Goal: Transaction & Acquisition: Download file/media

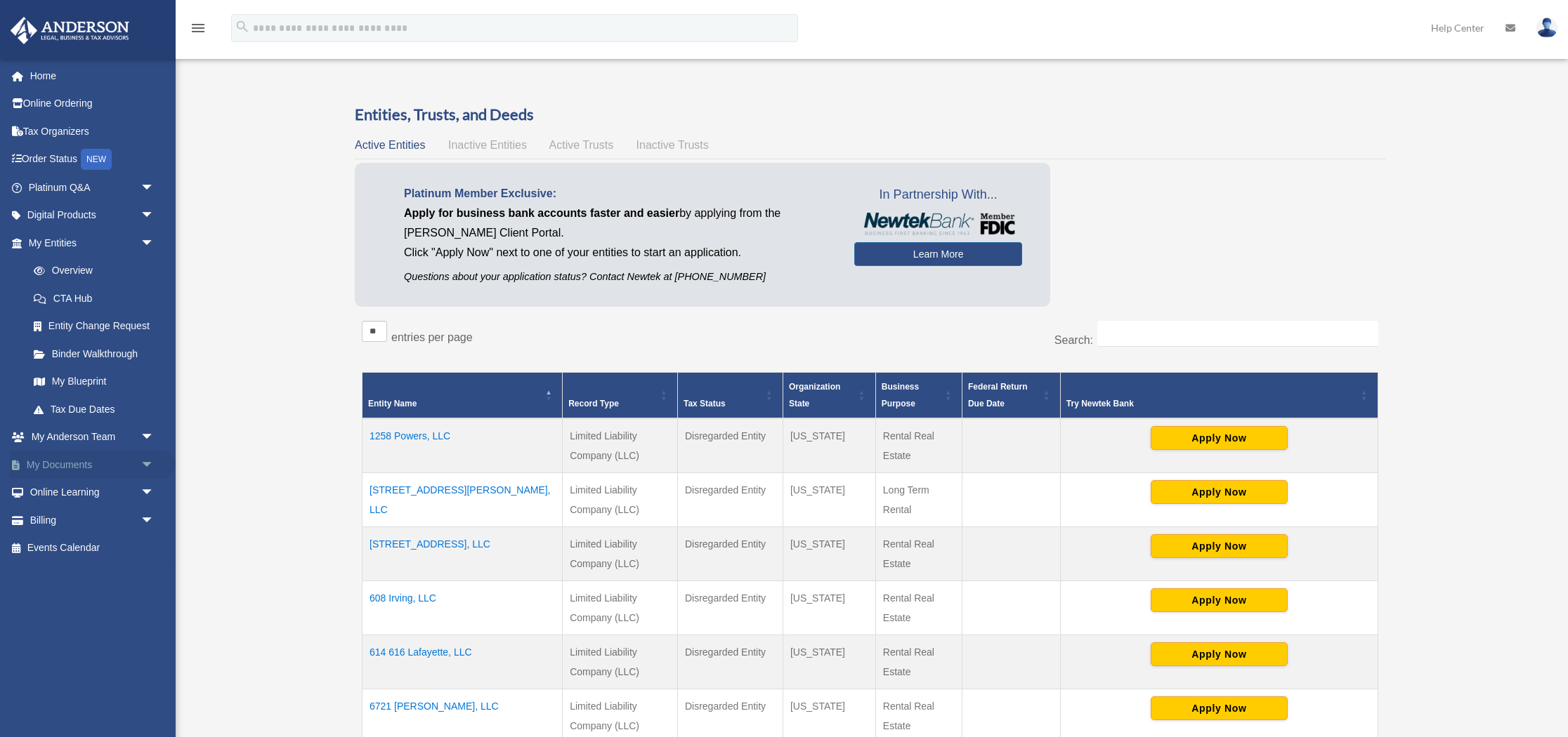
click at [71, 464] on link "My Documents arrow_drop_down" at bounding box center [92, 465] width 165 height 28
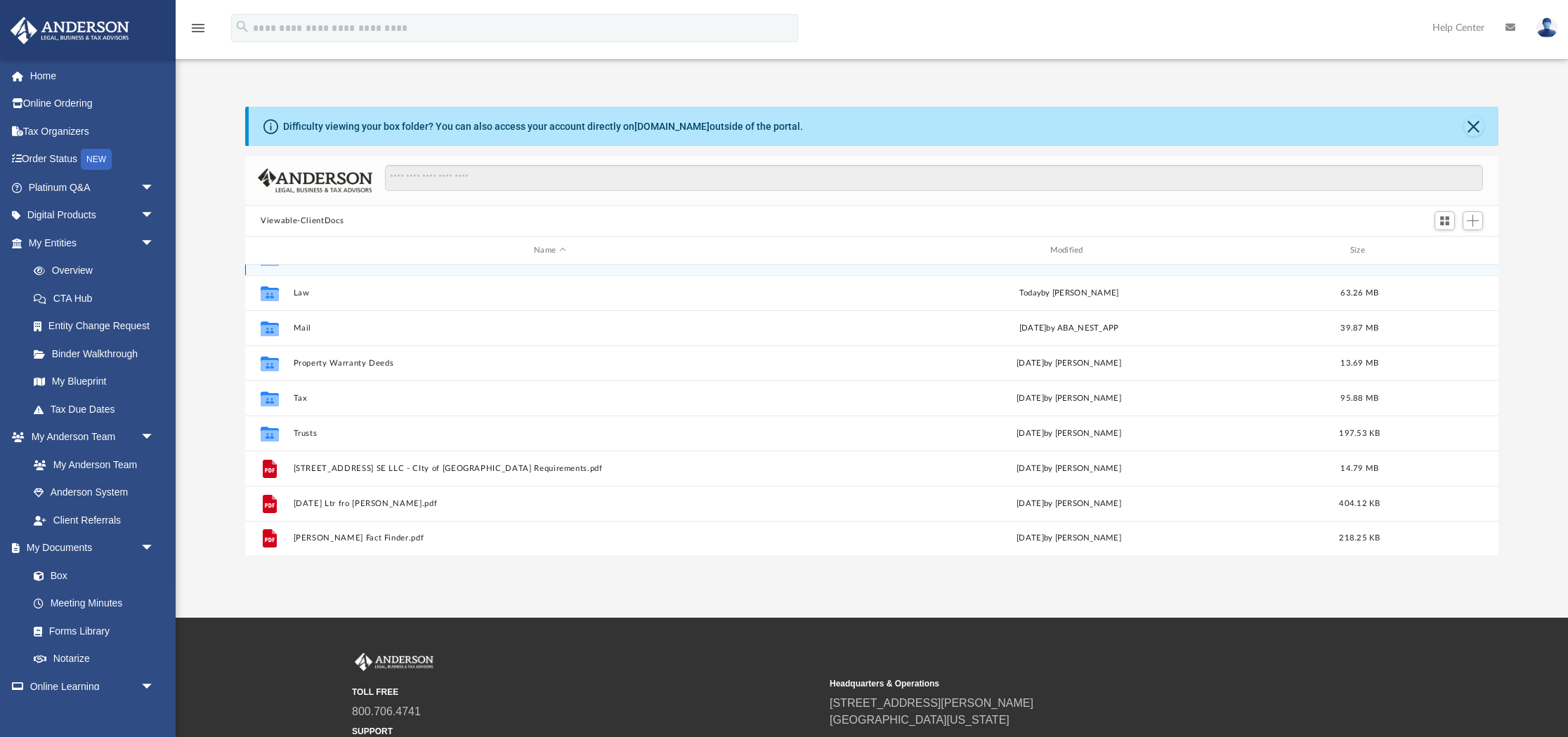
scroll to position [94, 0]
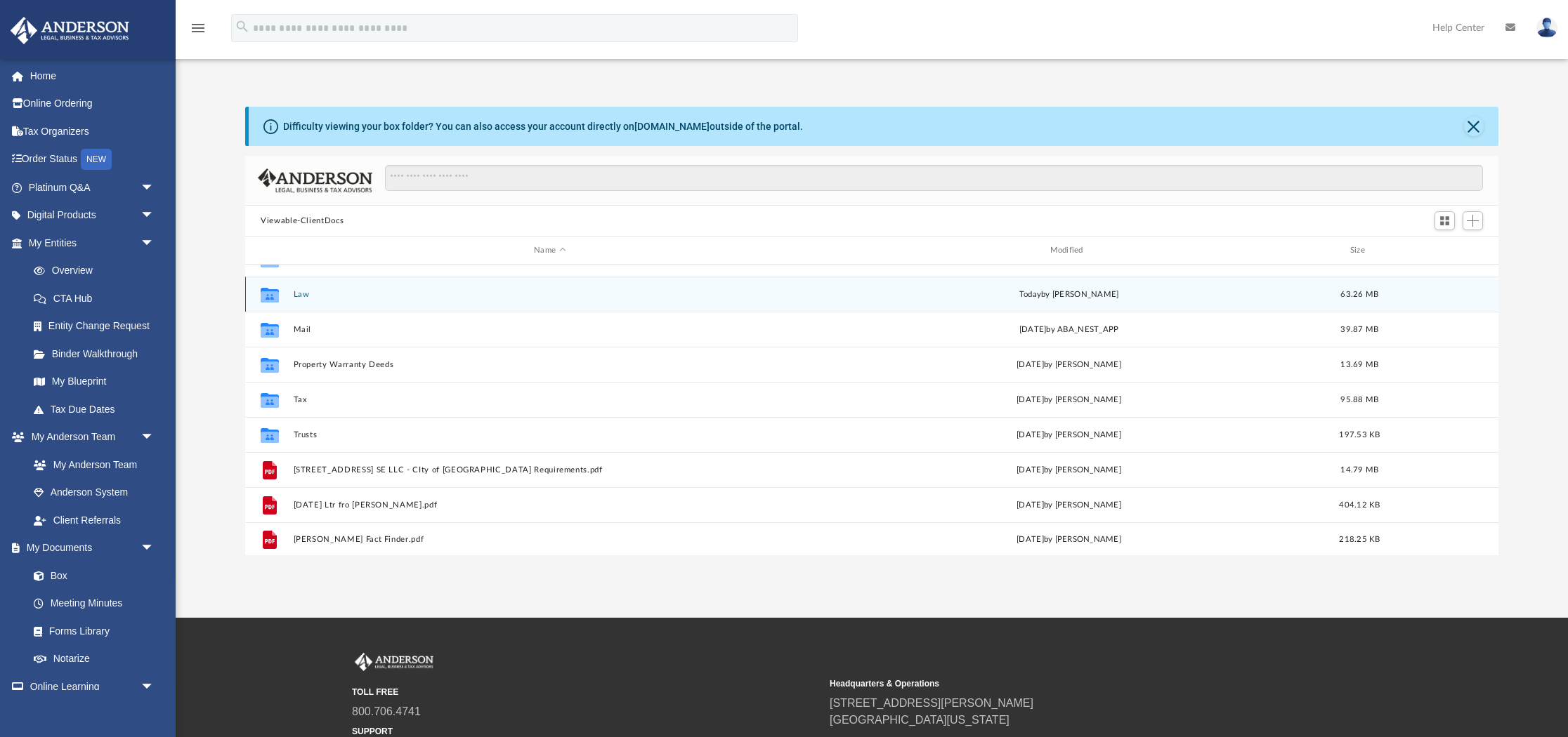
click at [301, 294] on button "Law" at bounding box center [550, 294] width 513 height 9
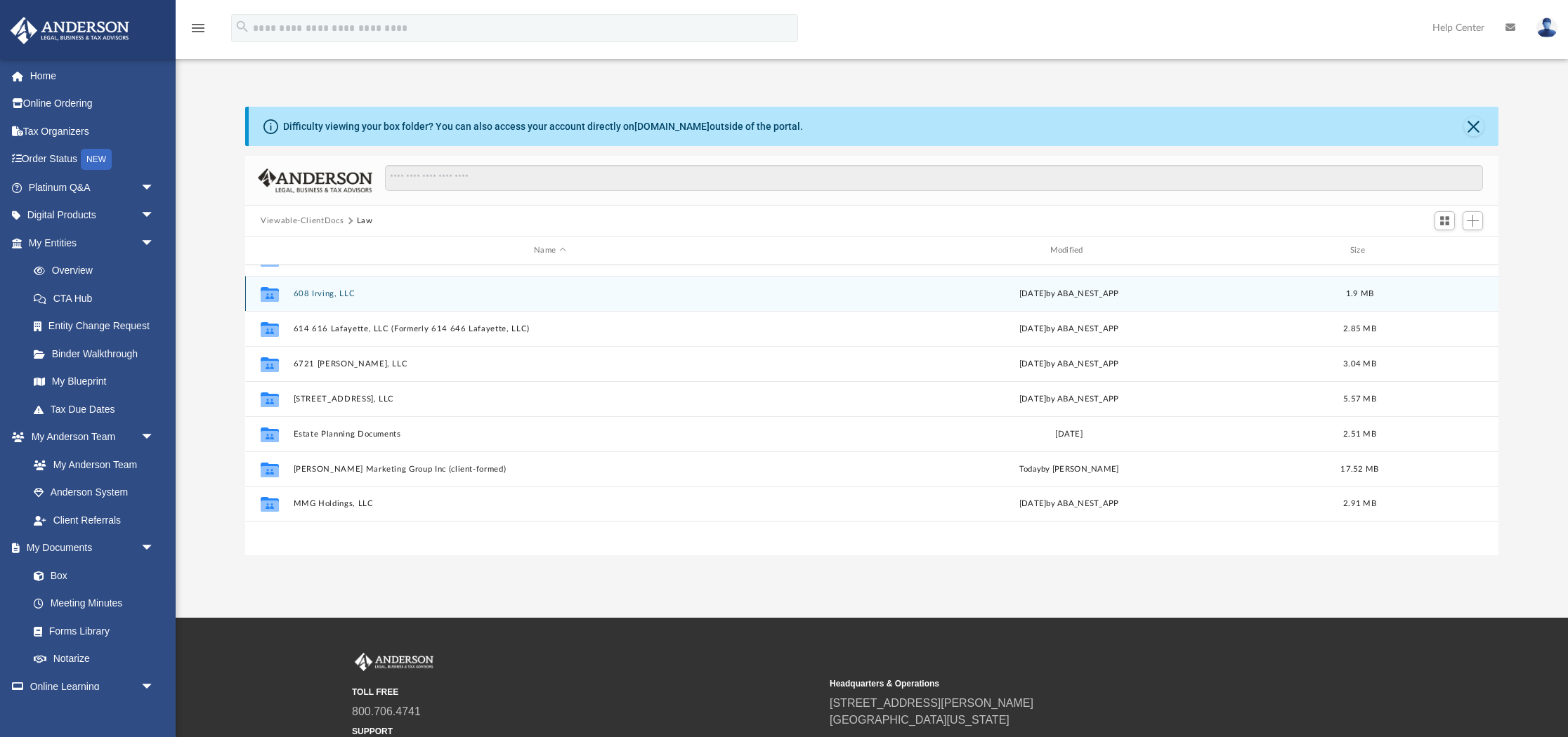
scroll to position [0, 0]
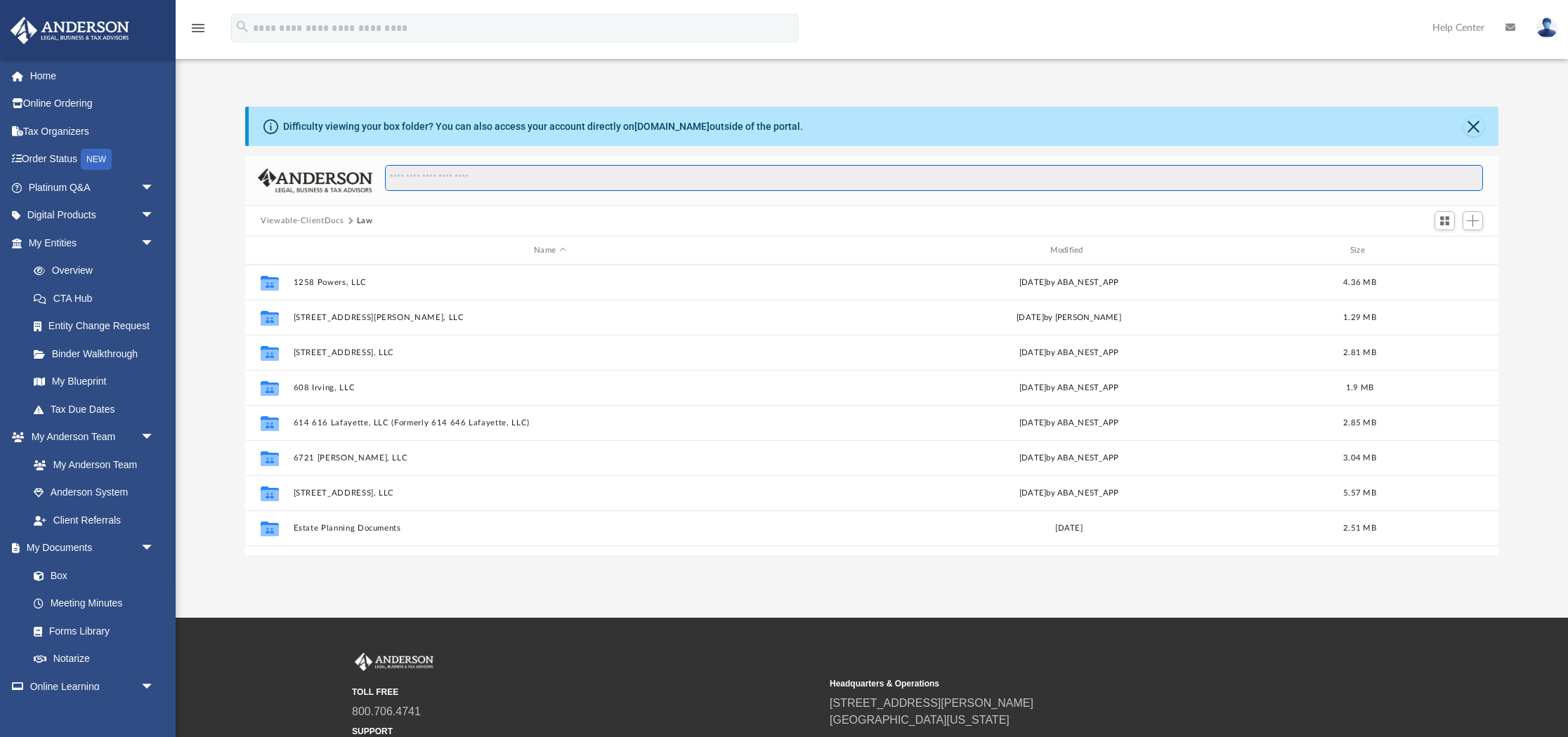
click at [424, 170] on input "Search files and folders" at bounding box center [934, 178] width 1098 height 26
paste input "**********"
type input "**********"
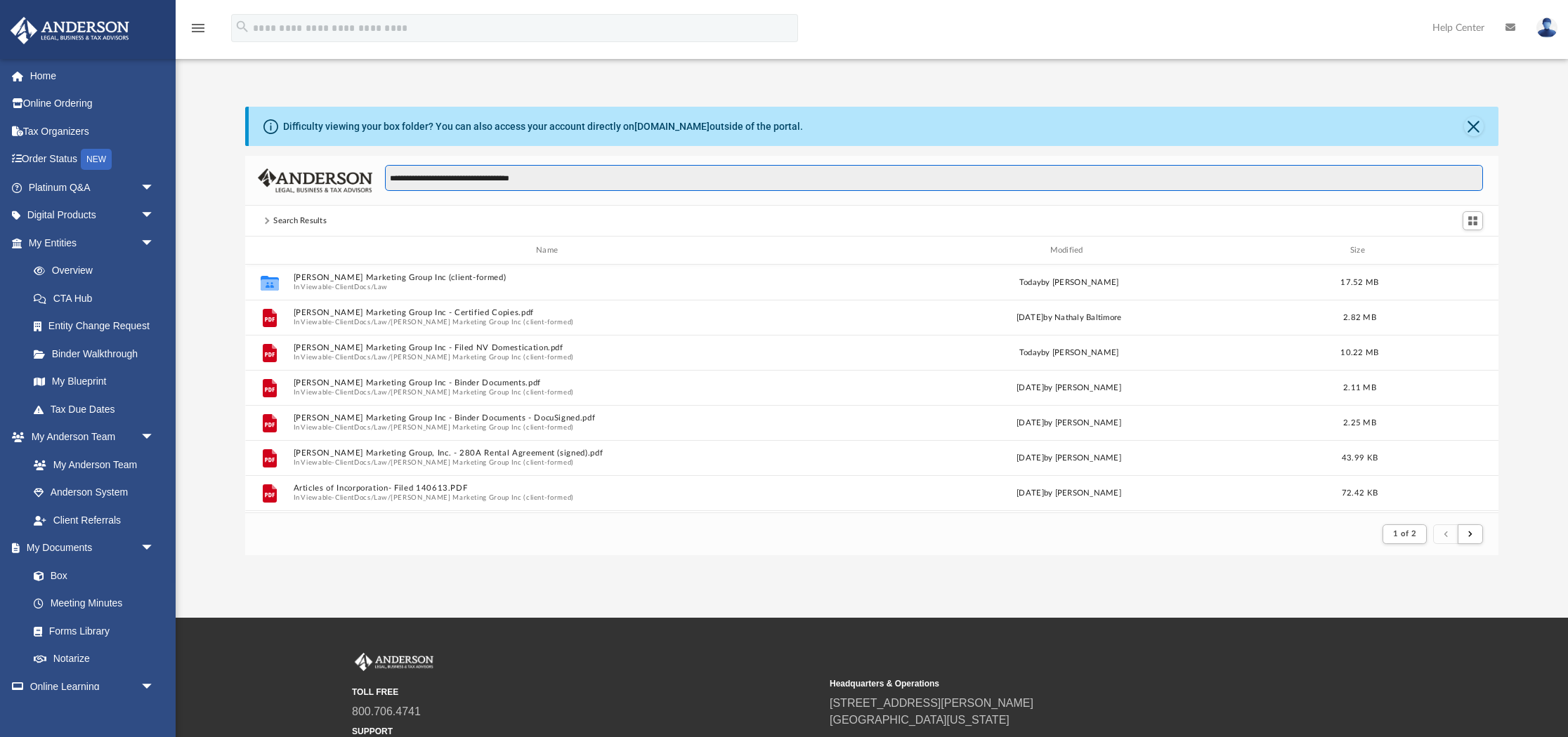
scroll to position [1, 1]
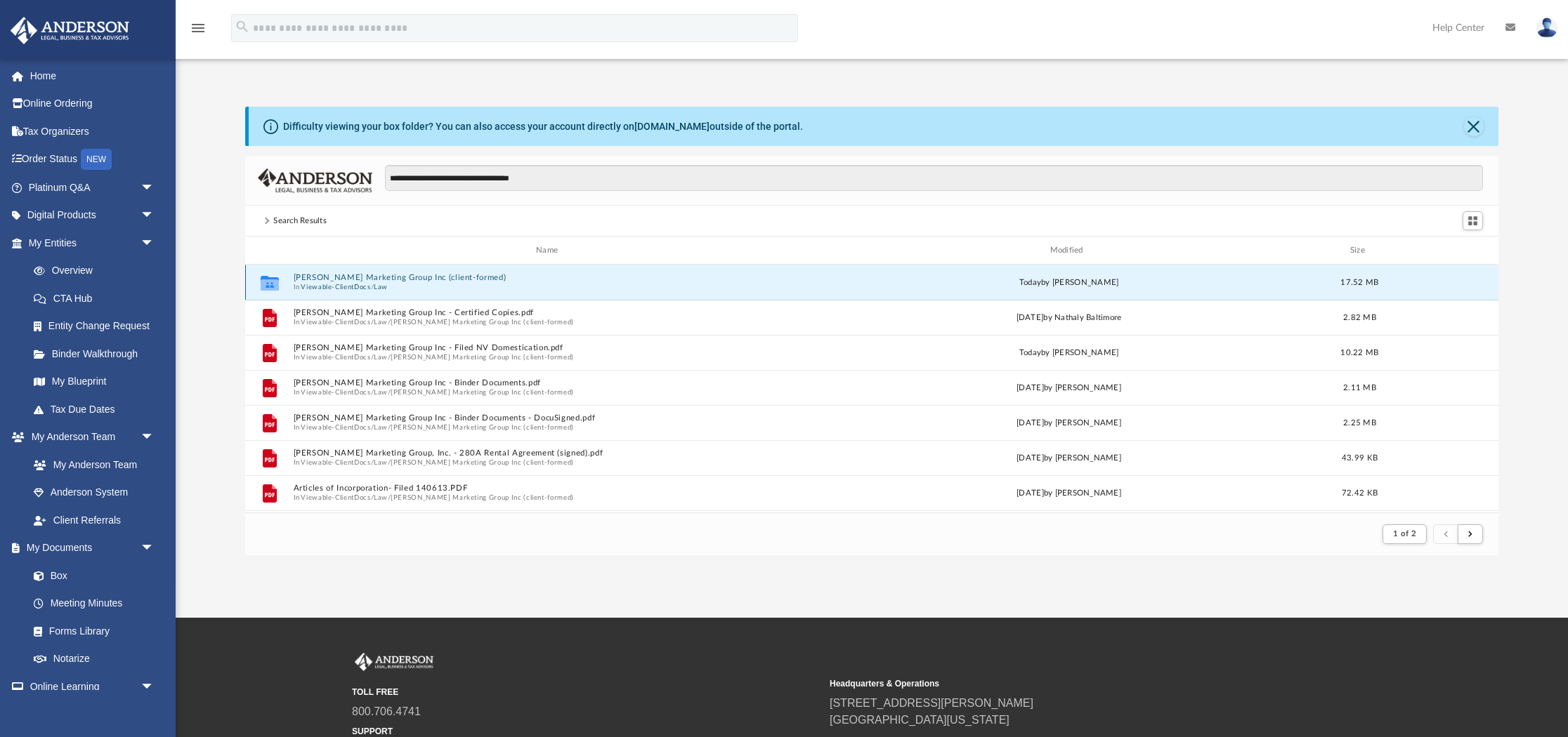
click at [391, 280] on button "[PERSON_NAME] Marketing Group Inc (client-formed)" at bounding box center [550, 277] width 513 height 9
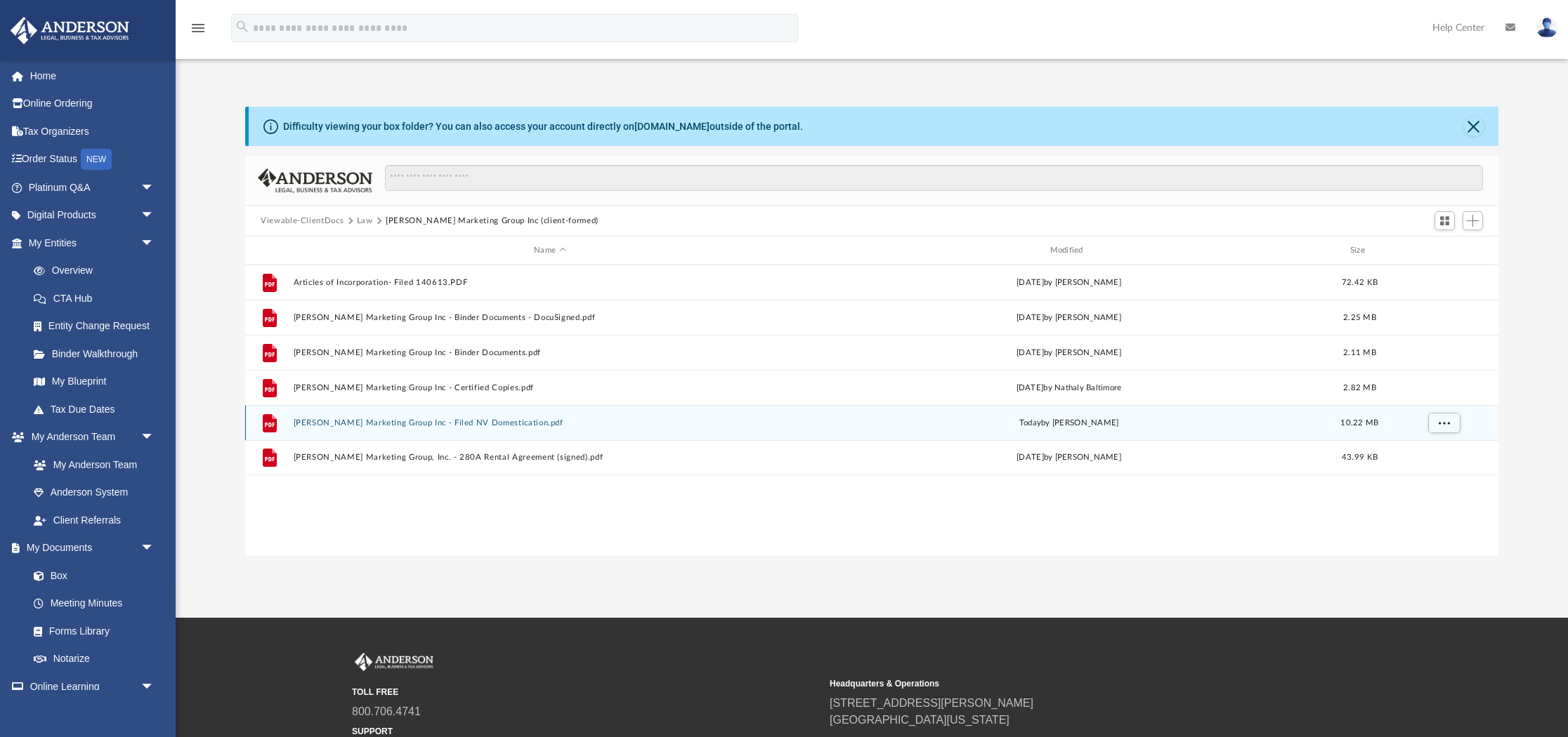
click at [337, 419] on button "[PERSON_NAME] Marketing Group Inc - Filed NV Domestication.pdf" at bounding box center [550, 423] width 513 height 9
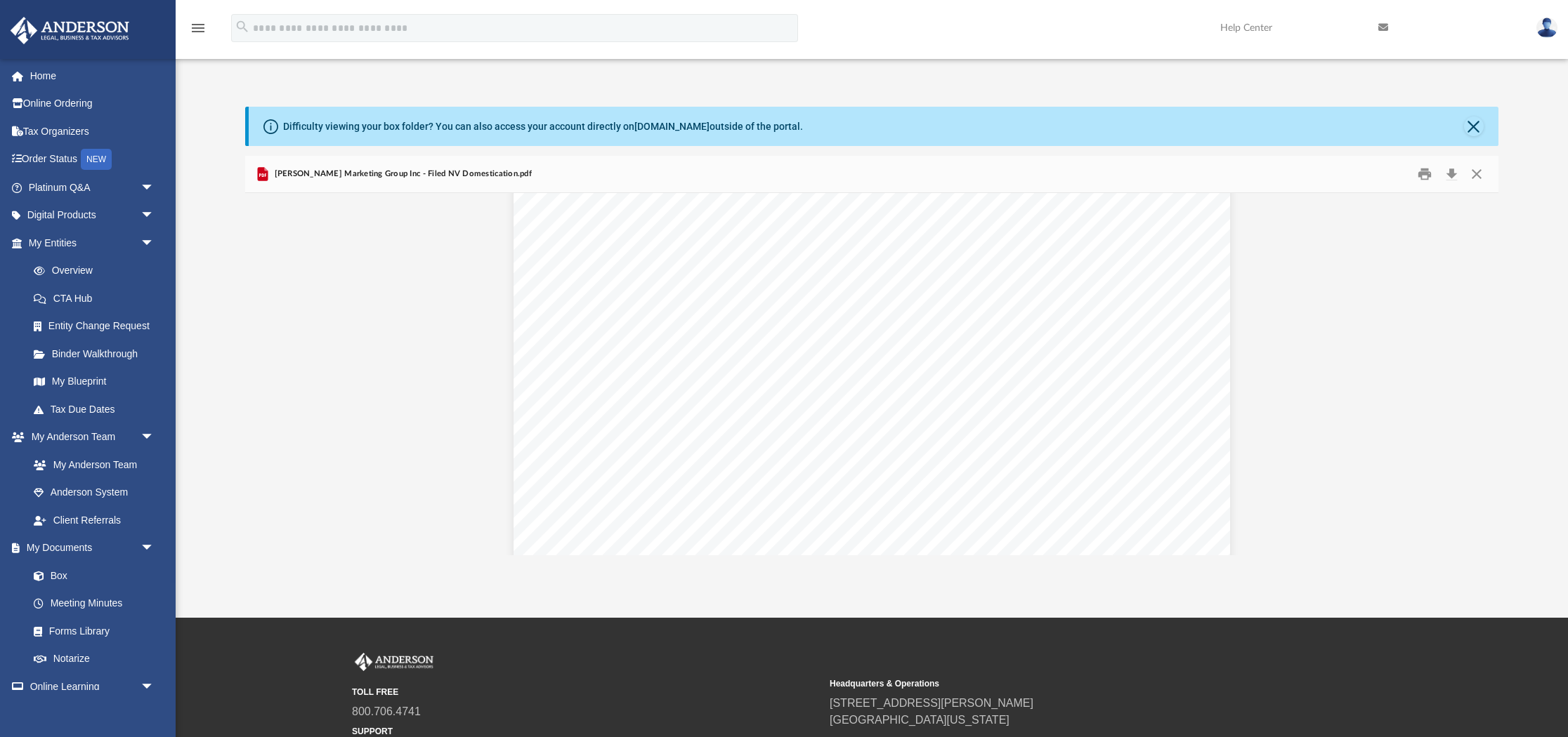
scroll to position [0, 0]
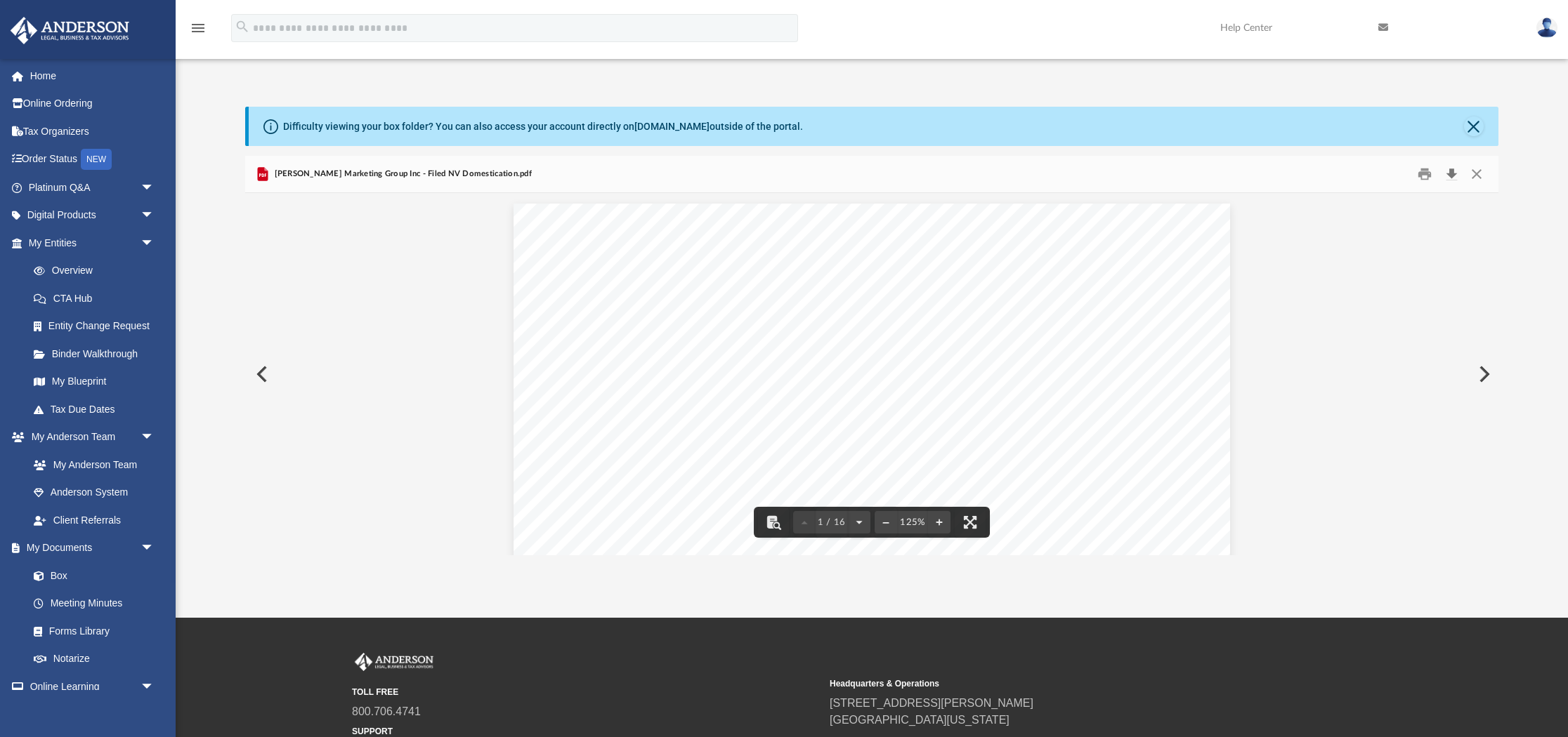
click at [1449, 174] on button "Download" at bounding box center [1451, 174] width 26 height 21
